Goal: Task Accomplishment & Management: Manage account settings

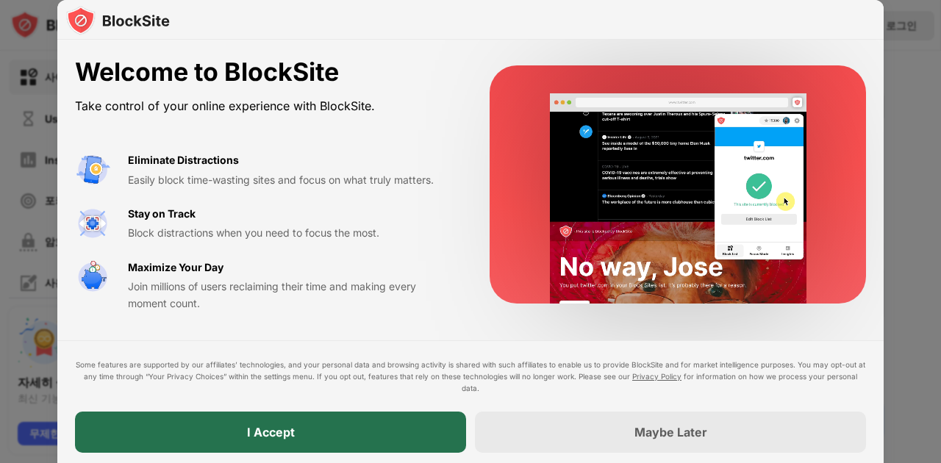
click at [270, 429] on div "I Accept" at bounding box center [271, 432] width 48 height 15
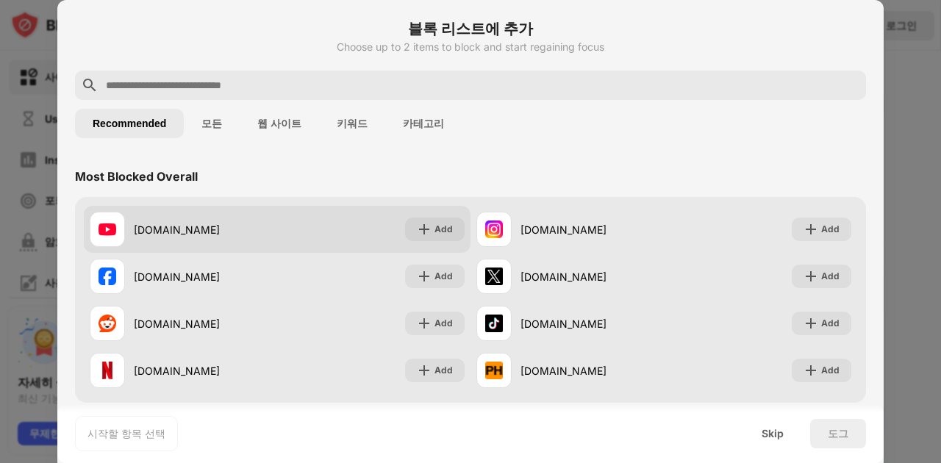
click at [467, 234] on div "youtube.com Add" at bounding box center [277, 229] width 387 height 47
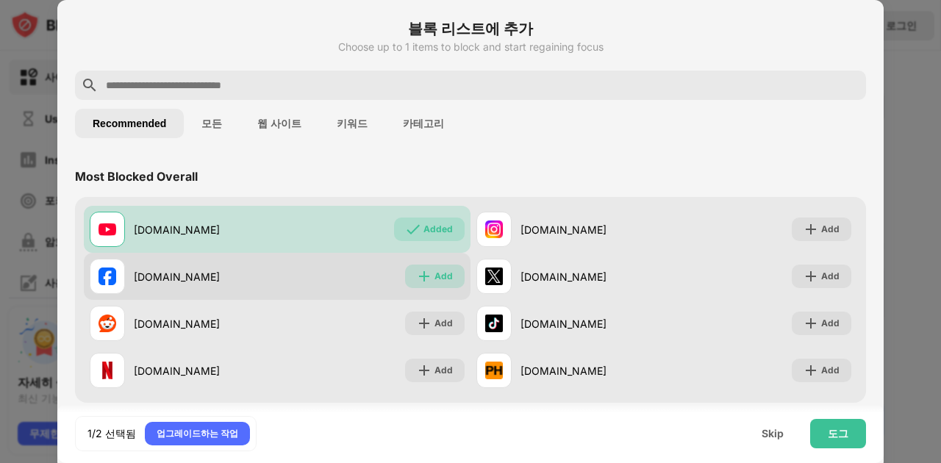
click at [454, 275] on div "Add" at bounding box center [435, 277] width 60 height 24
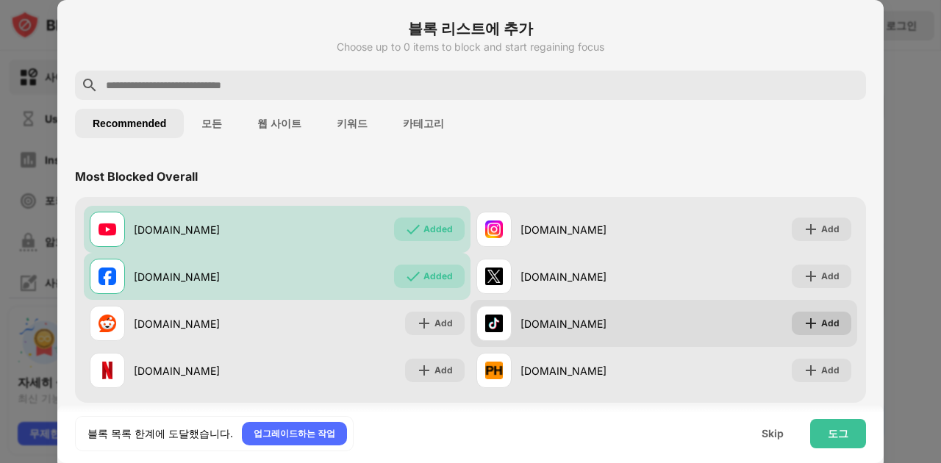
click at [827, 326] on div "Add" at bounding box center [830, 323] width 18 height 15
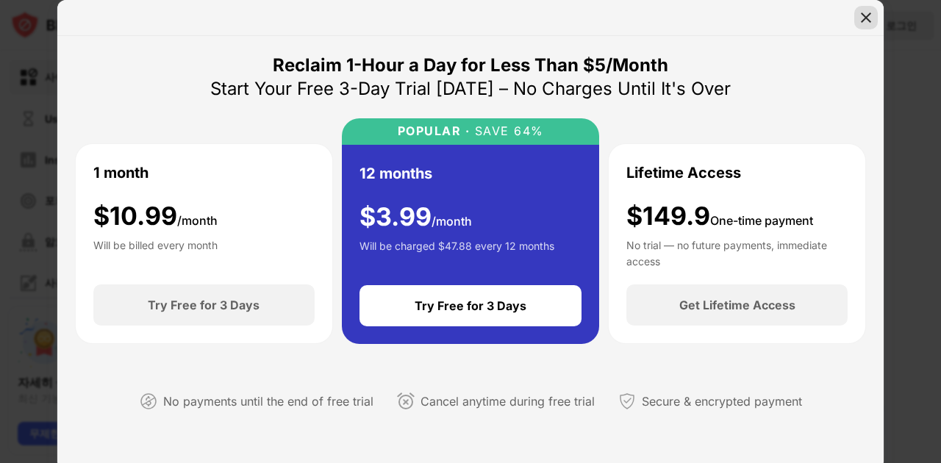
click at [868, 12] on img at bounding box center [866, 17] width 15 height 15
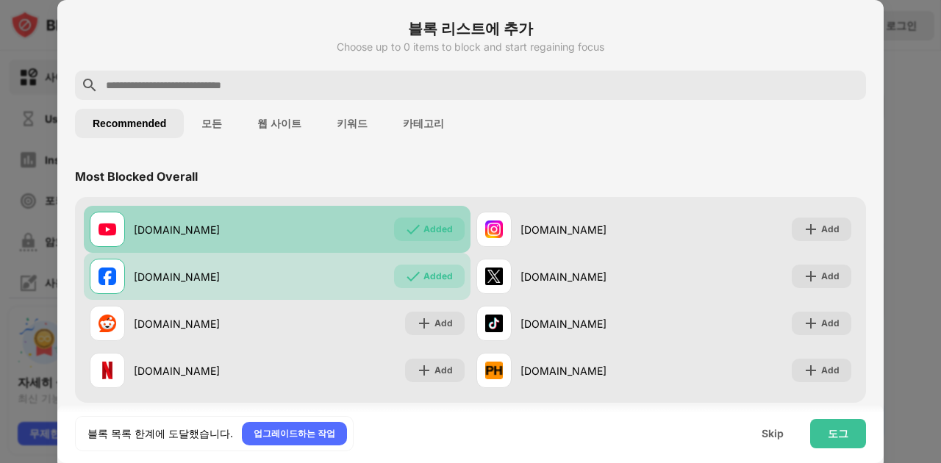
click at [452, 230] on div "Added" at bounding box center [437, 229] width 29 height 15
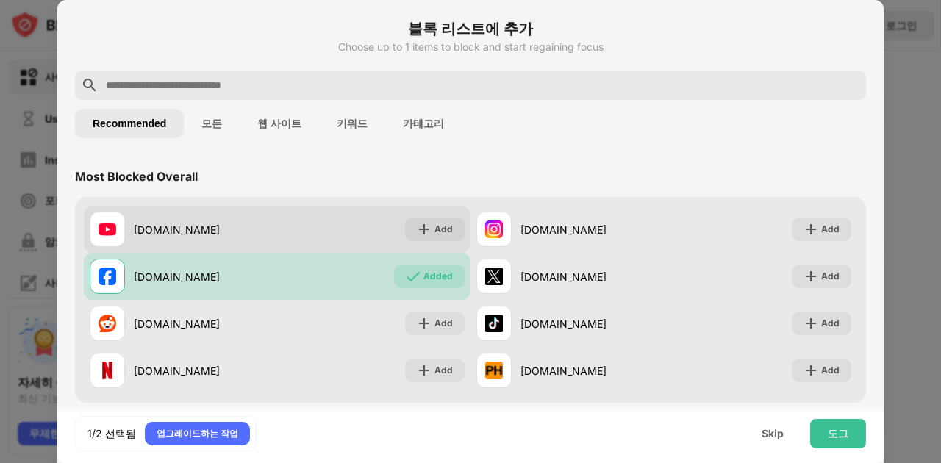
click at [453, 232] on div "Add" at bounding box center [435, 230] width 60 height 24
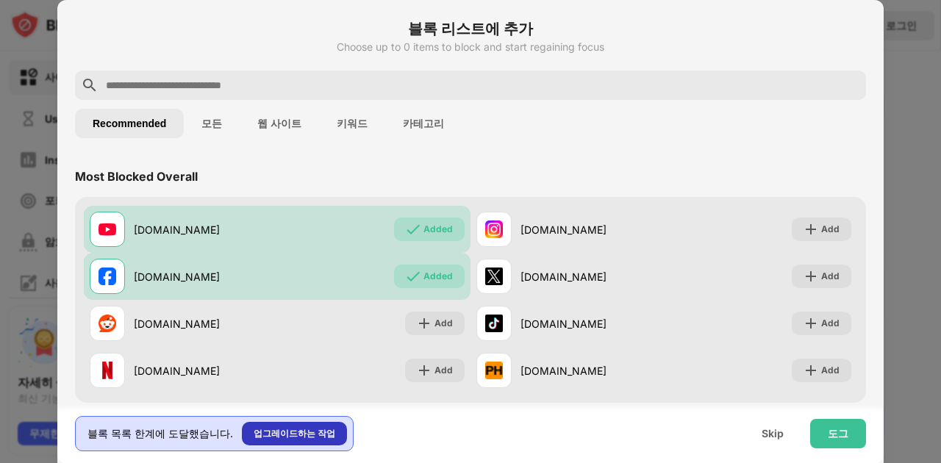
click at [269, 439] on div "업그레이드하는 작업" at bounding box center [295, 433] width 82 height 15
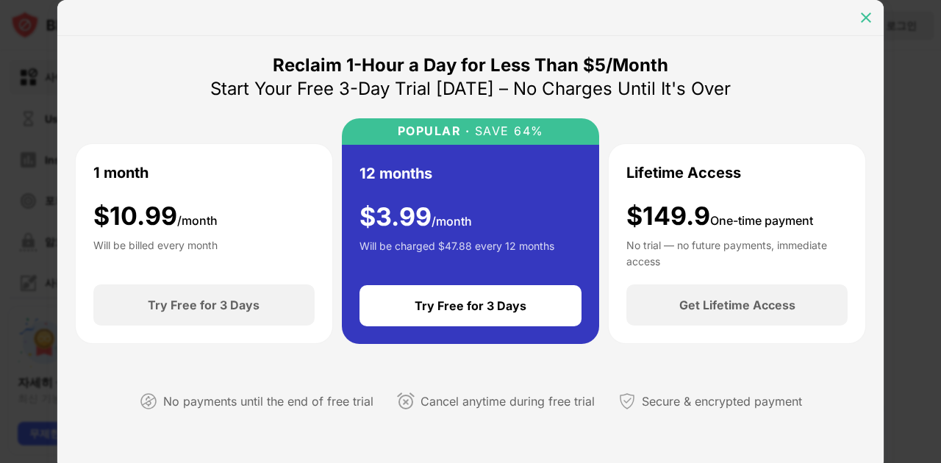
click at [867, 26] on div at bounding box center [866, 18] width 24 height 24
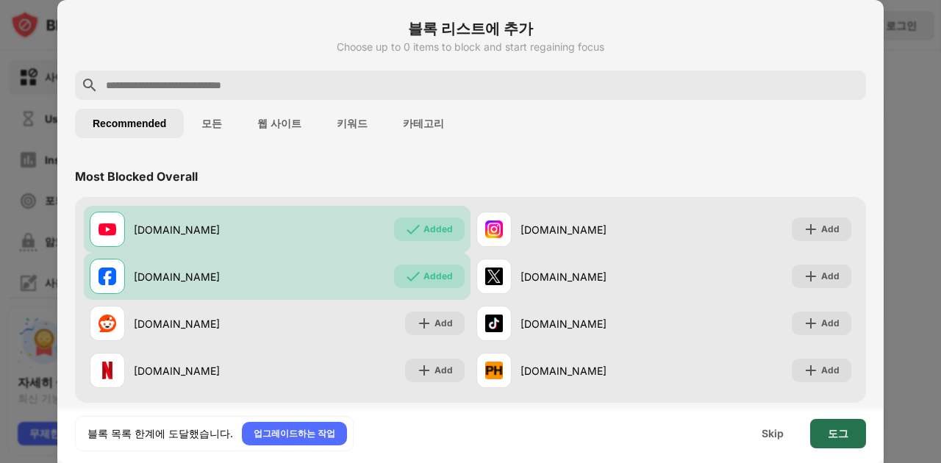
click at [838, 440] on div "도그" at bounding box center [838, 433] width 56 height 29
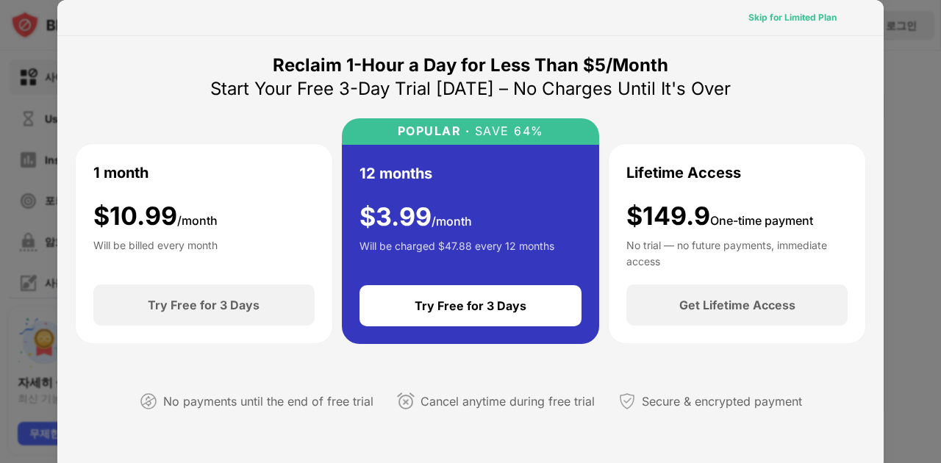
click at [775, 23] on div "Skip for Limited Plan" at bounding box center [792, 17] width 88 height 15
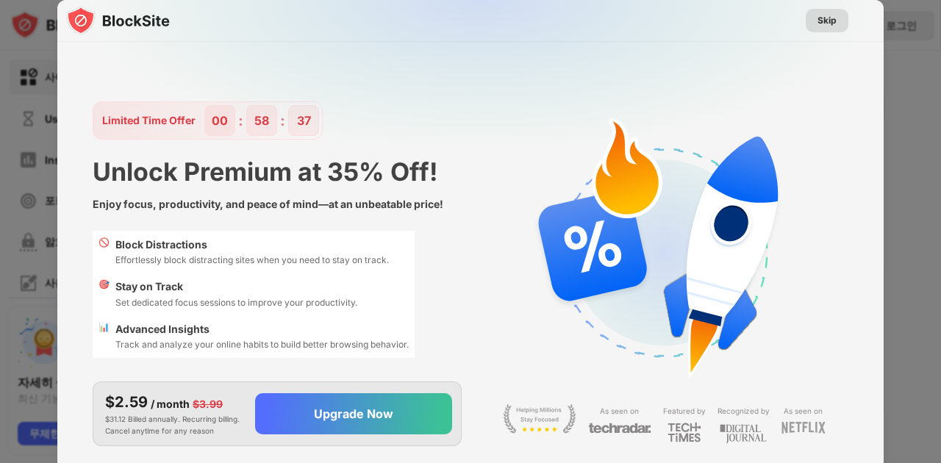
click at [834, 19] on div "Skip" at bounding box center [826, 20] width 19 height 15
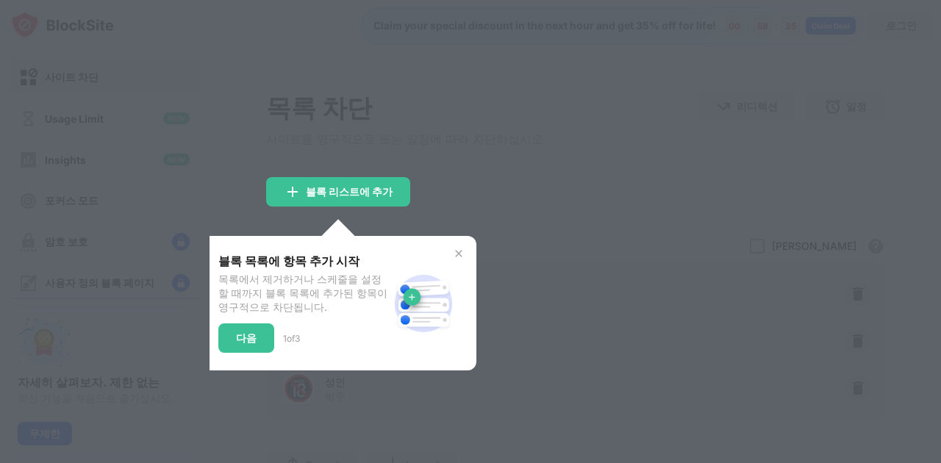
click at [498, 147] on div at bounding box center [470, 231] width 941 height 463
click at [249, 344] on div "다음" at bounding box center [246, 338] width 21 height 12
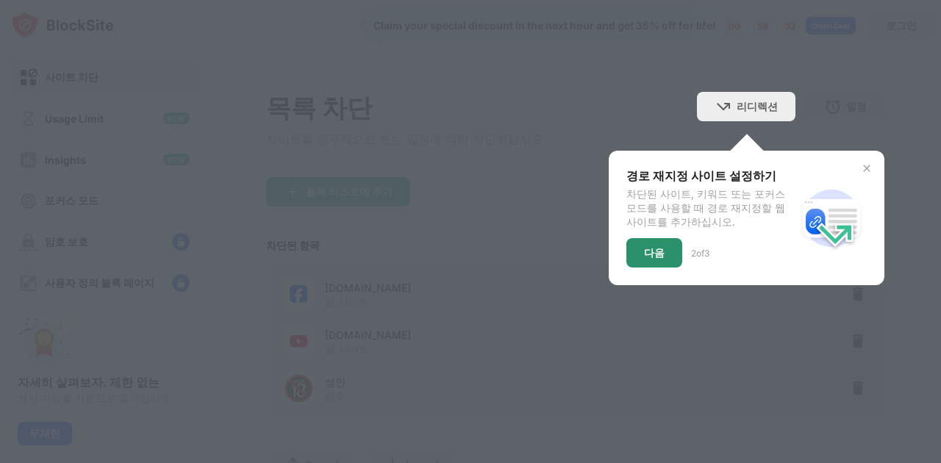
click at [640, 268] on div "다음" at bounding box center [654, 252] width 56 height 29
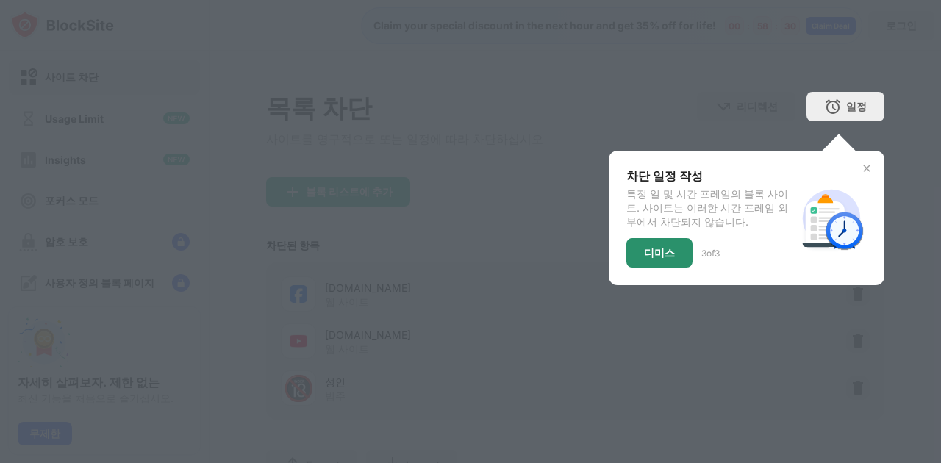
click at [669, 254] on div "디미스" at bounding box center [659, 253] width 31 height 12
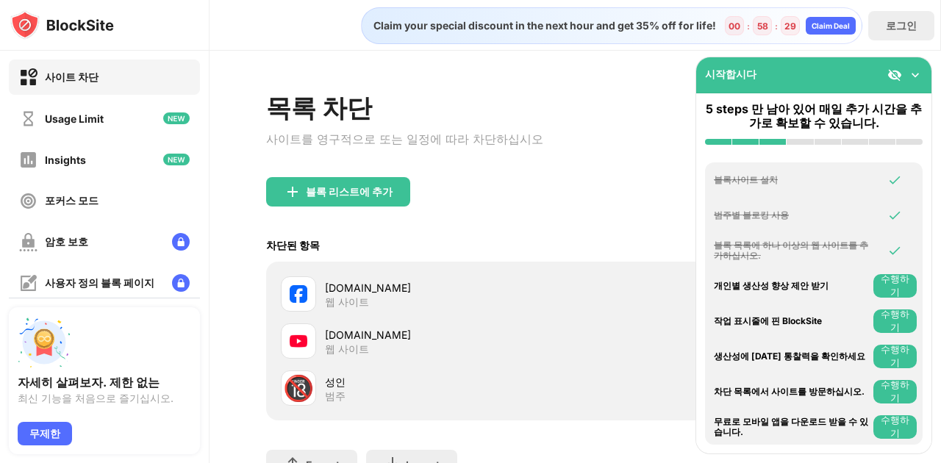
click at [590, 220] on div "블록 리스트에 추가" at bounding box center [575, 203] width 618 height 53
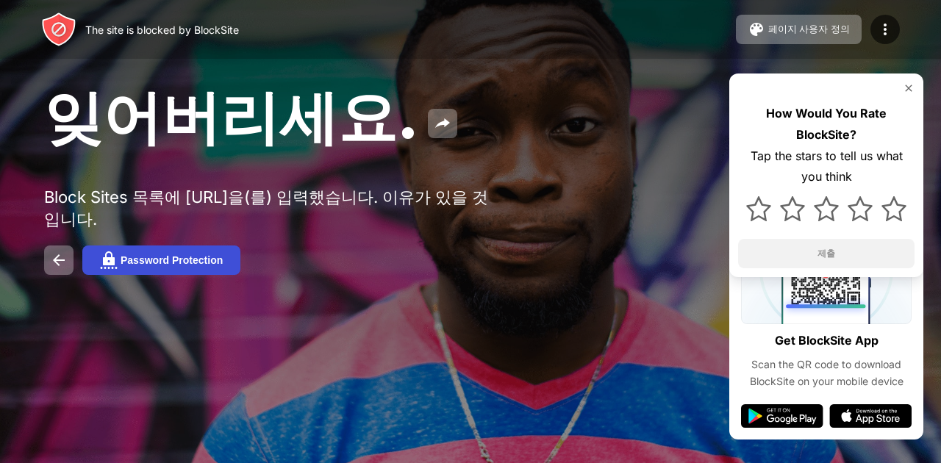
click at [173, 266] on div "Password Protection" at bounding box center [172, 260] width 102 height 12
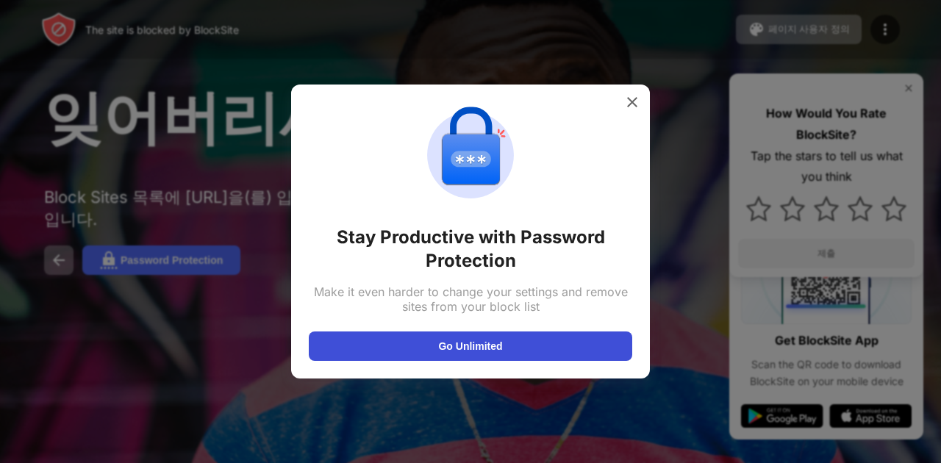
click at [460, 357] on button "Go Unlimited" at bounding box center [470, 345] width 323 height 29
